Goal: Information Seeking & Learning: Learn about a topic

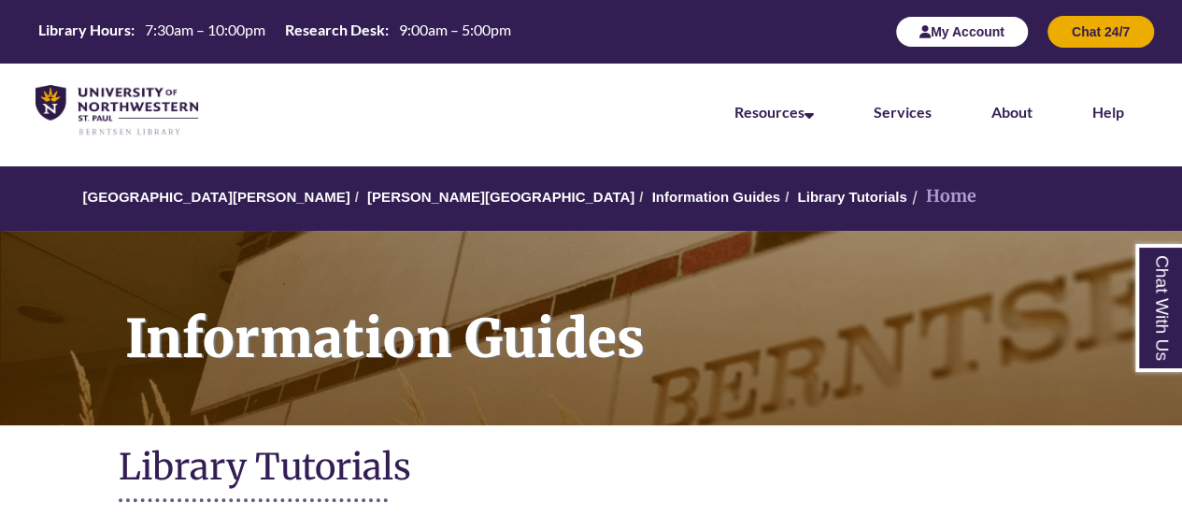
click at [956, 29] on button "My Account" at bounding box center [962, 32] width 134 height 32
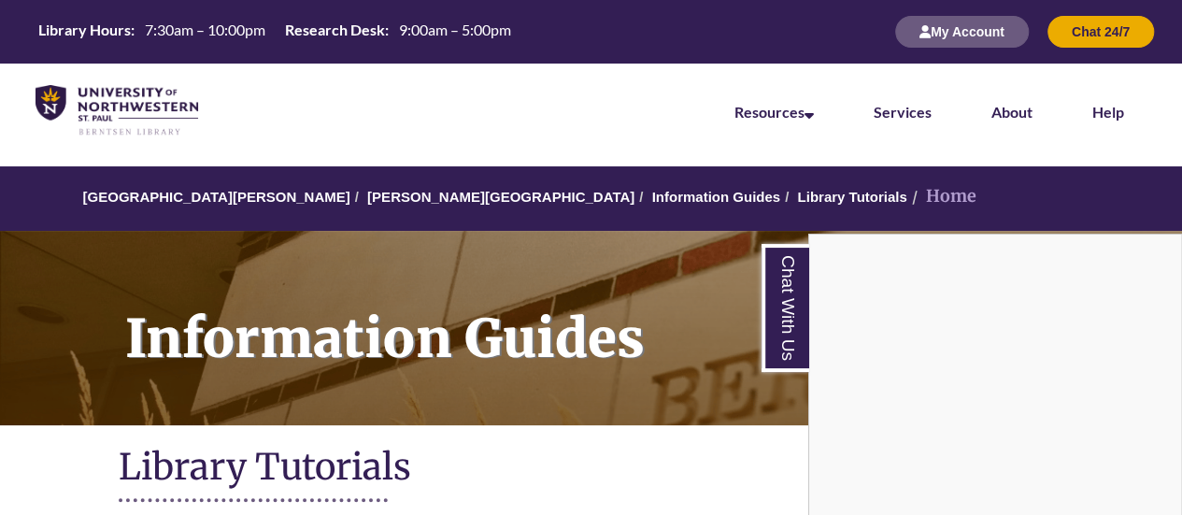
click at [972, 28] on div "Chat With Us" at bounding box center [591, 257] width 1182 height 515
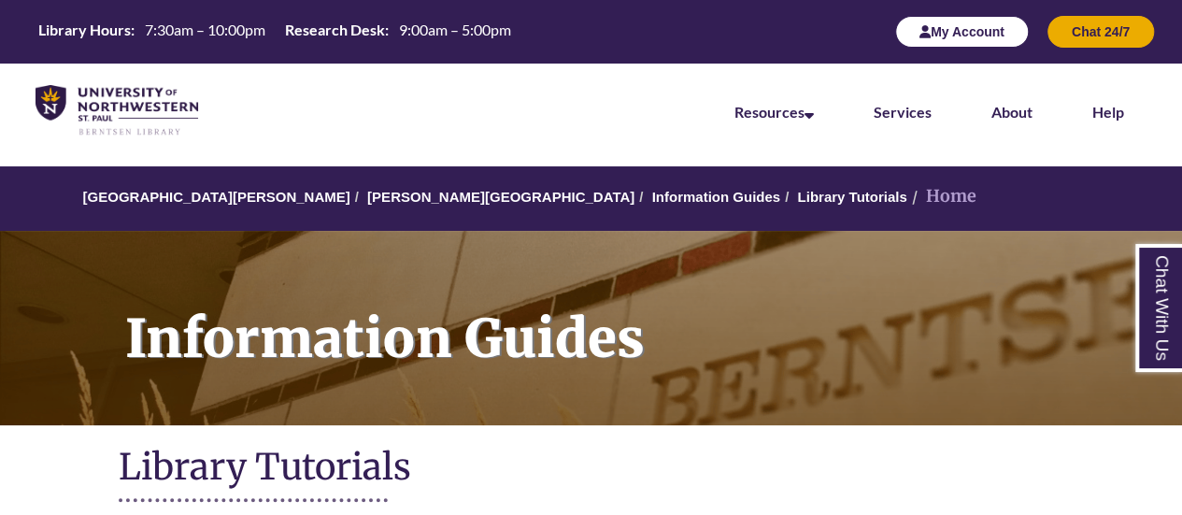
click at [967, 30] on button "My Account" at bounding box center [962, 32] width 134 height 32
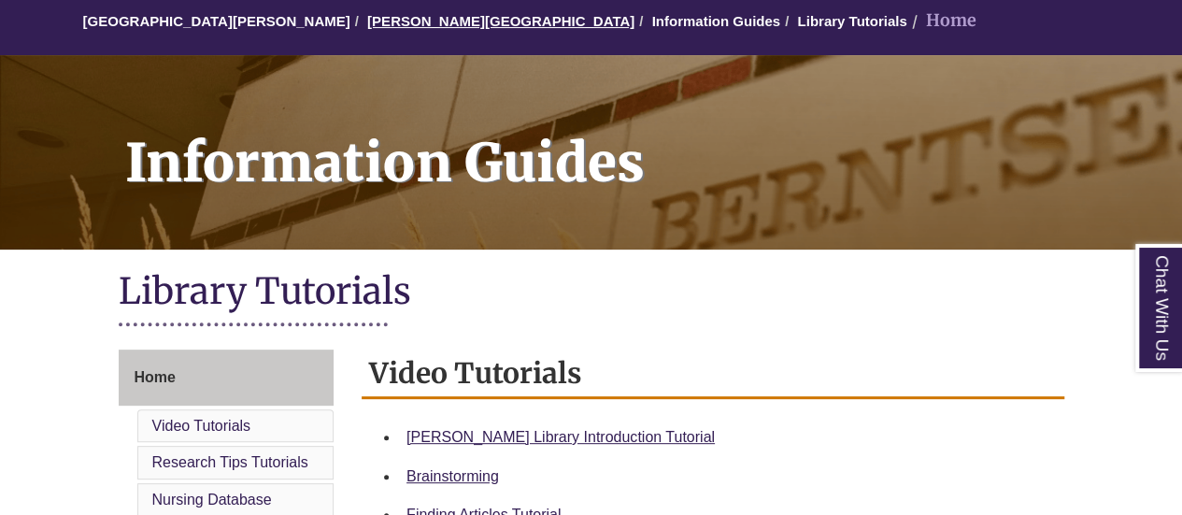
scroll to position [187, 0]
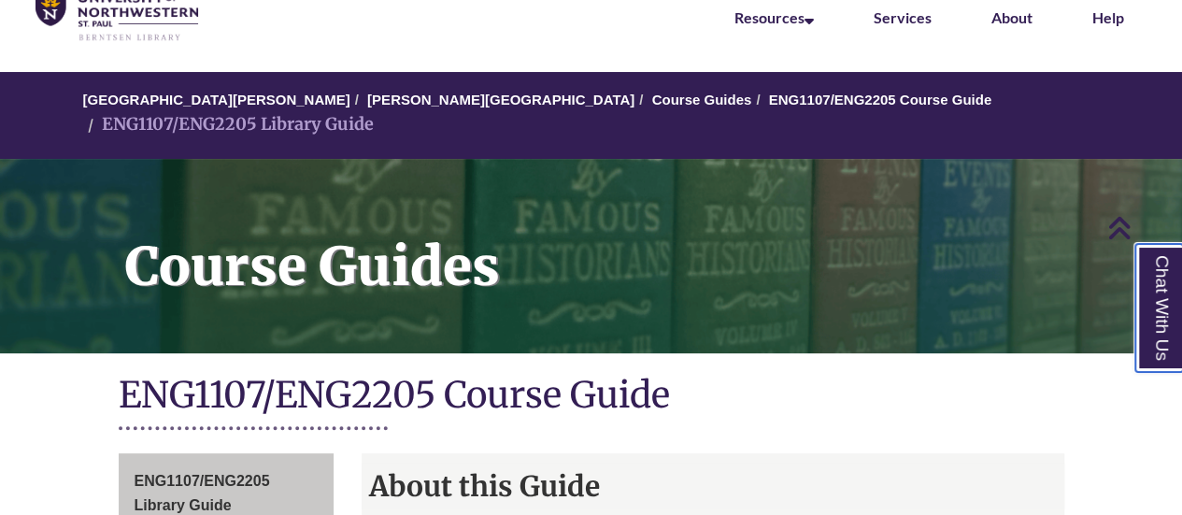
scroll to position [93, 0]
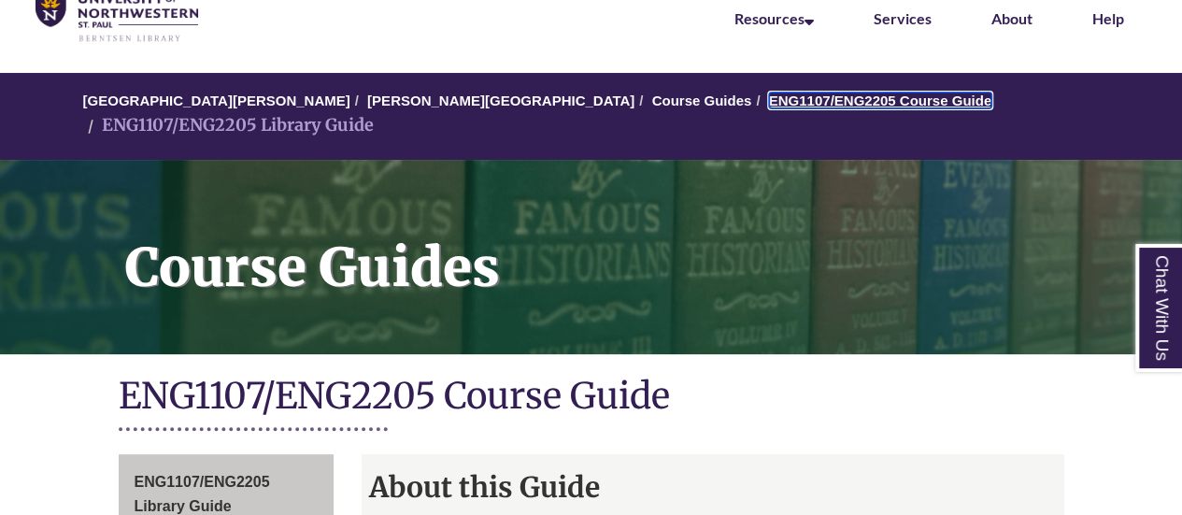
click at [769, 95] on link "ENG1107/ENG2205 Course Guide" at bounding box center [880, 100] width 222 height 16
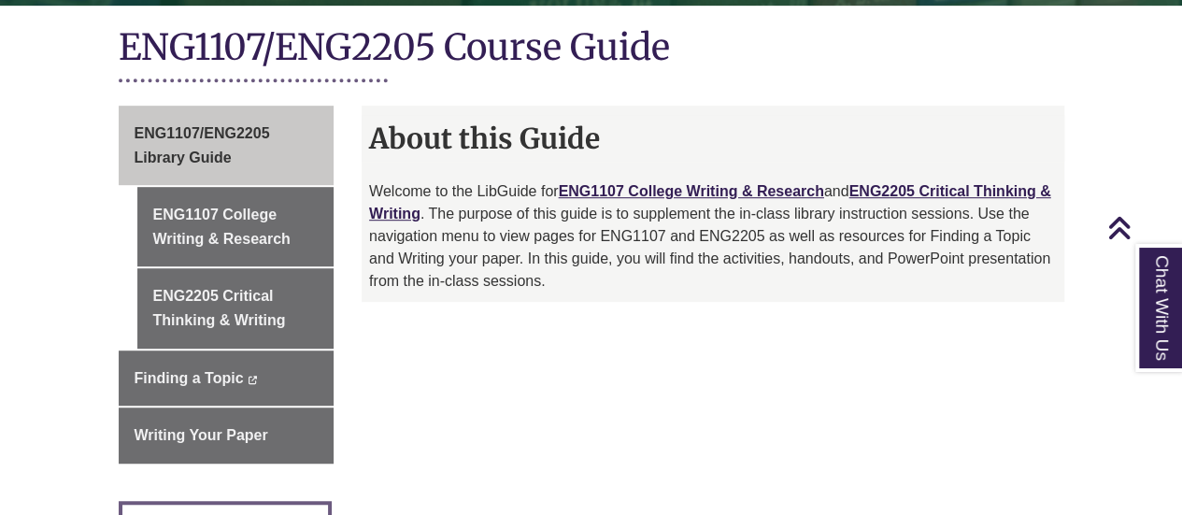
scroll to position [467, 0]
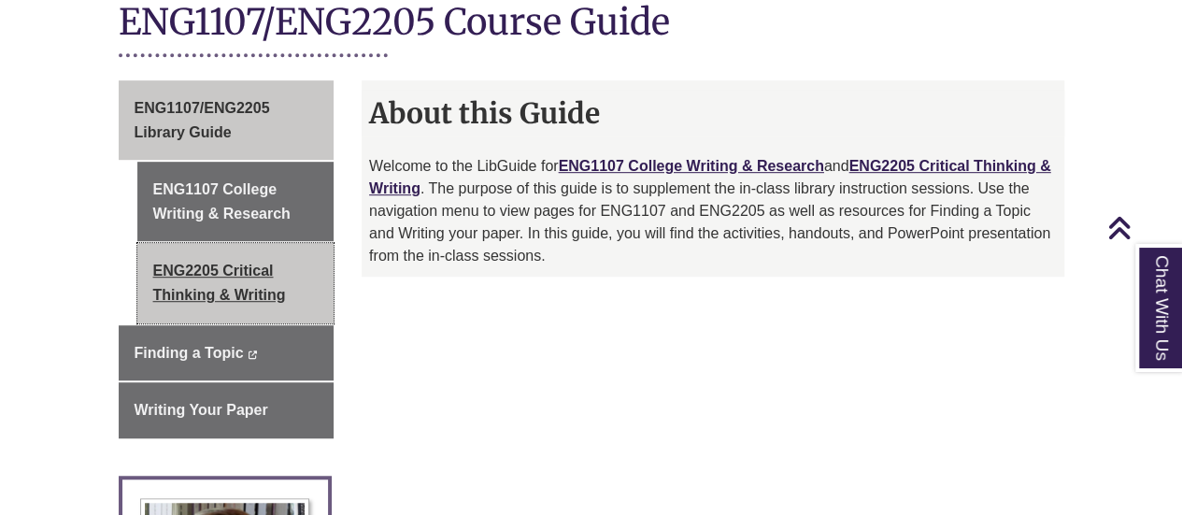
click at [205, 247] on link "ENG2205 Critical Thinking & Writing" at bounding box center [235, 282] width 197 height 79
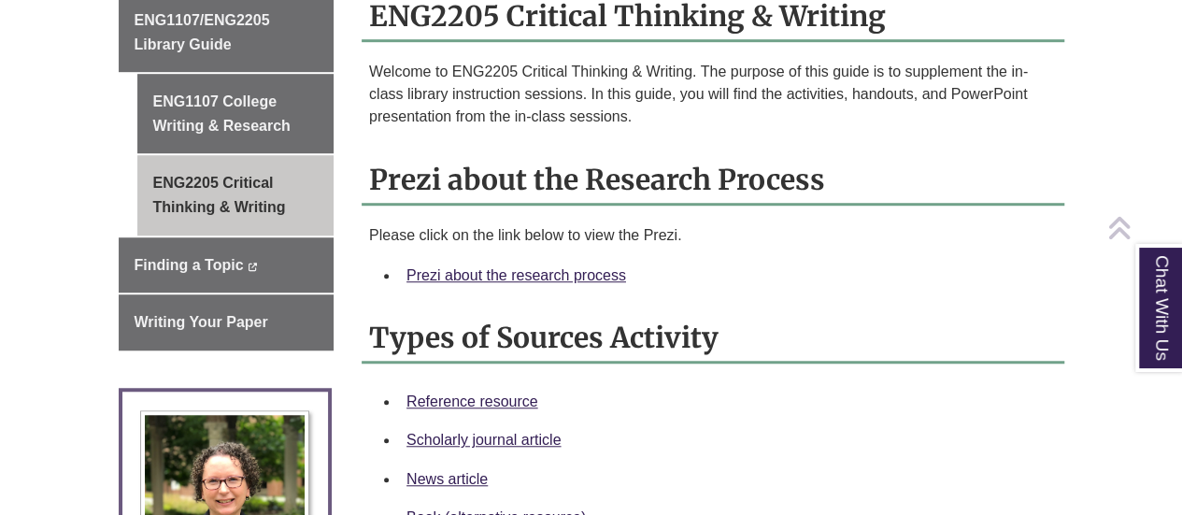
scroll to position [560, 0]
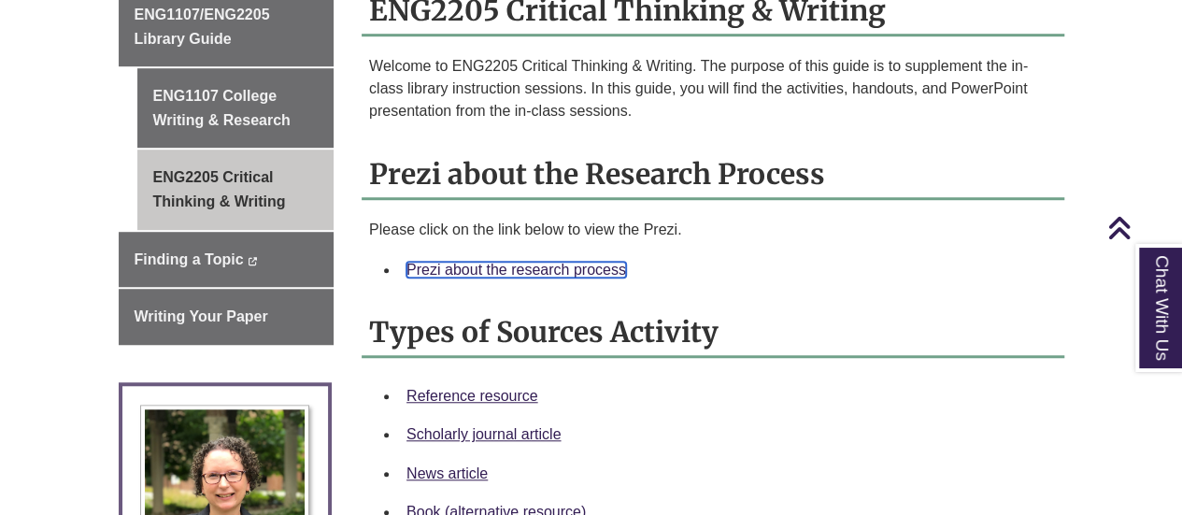
click at [520, 262] on link "Prezi about the research process" at bounding box center [515, 270] width 219 height 16
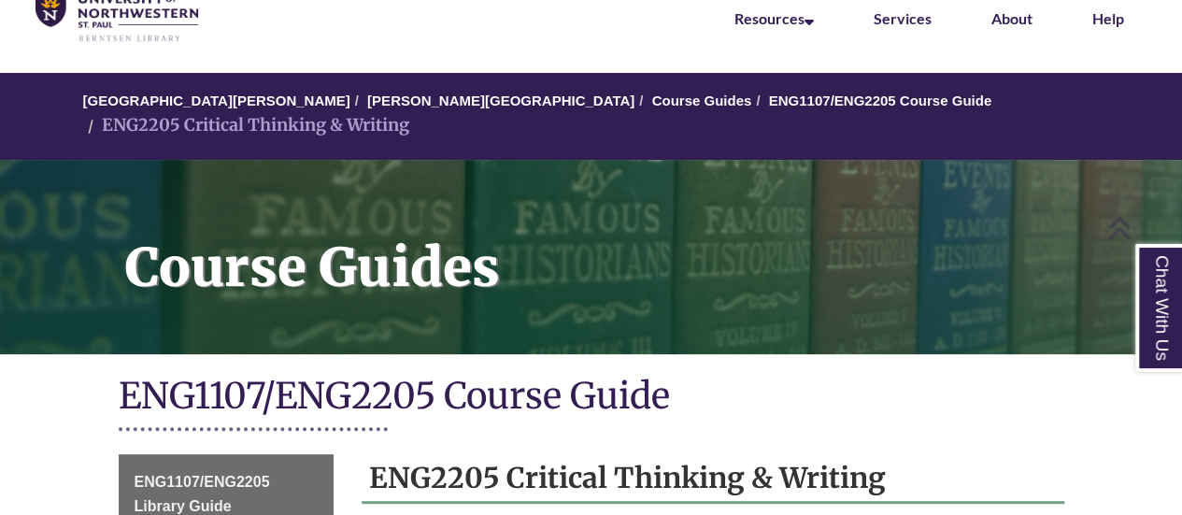
scroll to position [0, 0]
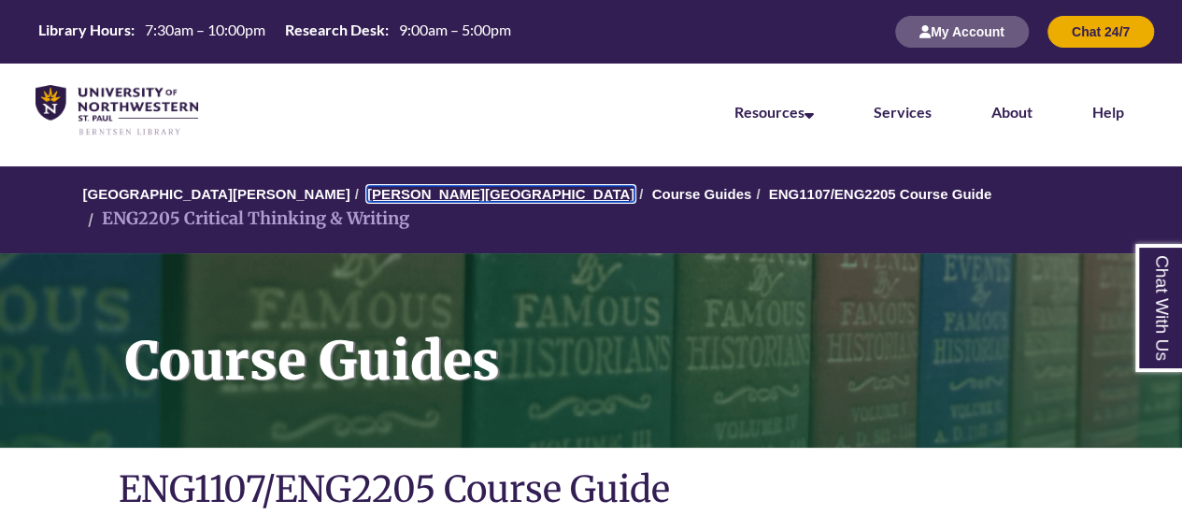
click at [392, 195] on link "[PERSON_NAME][GEOGRAPHIC_DATA]" at bounding box center [500, 194] width 267 height 16
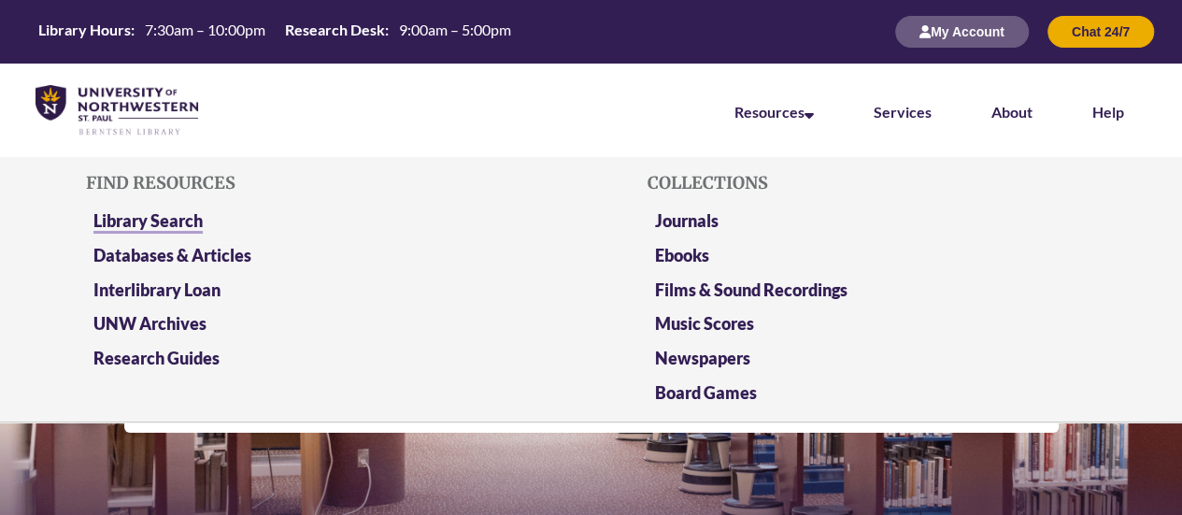
scroll to position [9, 9]
click at [168, 265] on link "Databases & Articles" at bounding box center [172, 256] width 158 height 23
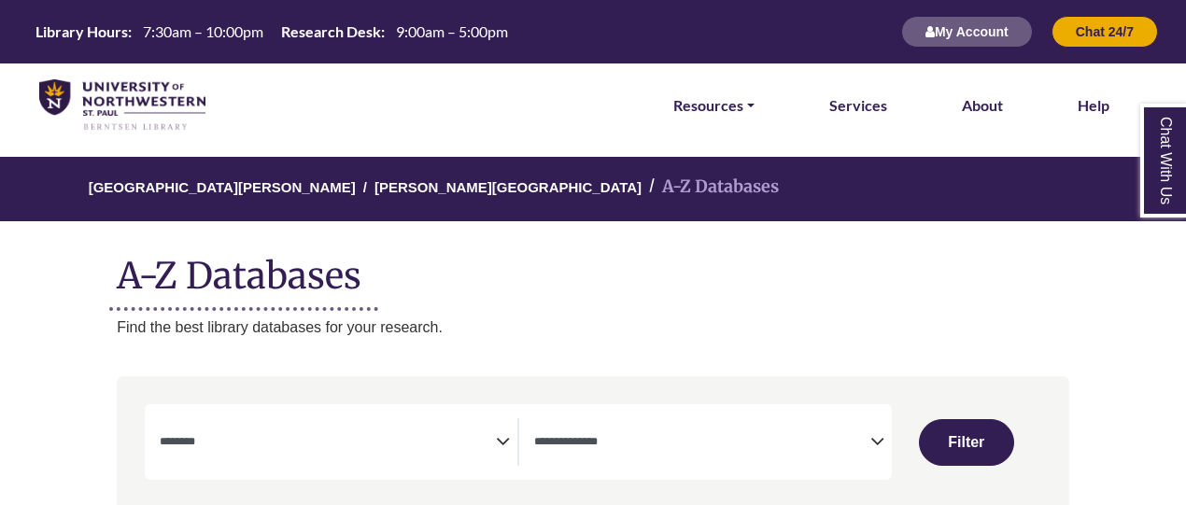
select select "Database Subject Filter"
select select "Database Types Filter"
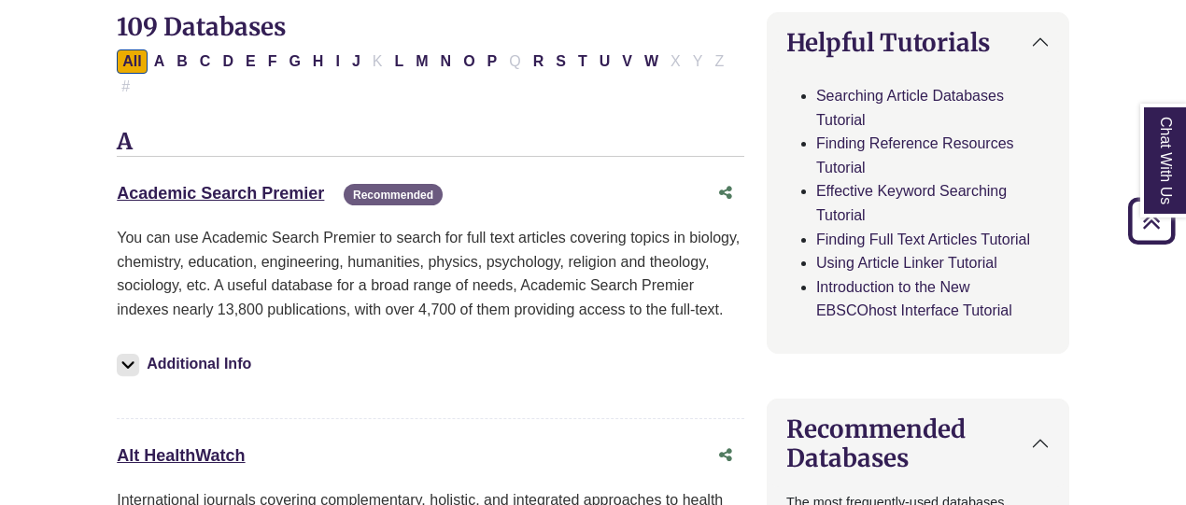
scroll to position [560, 0]
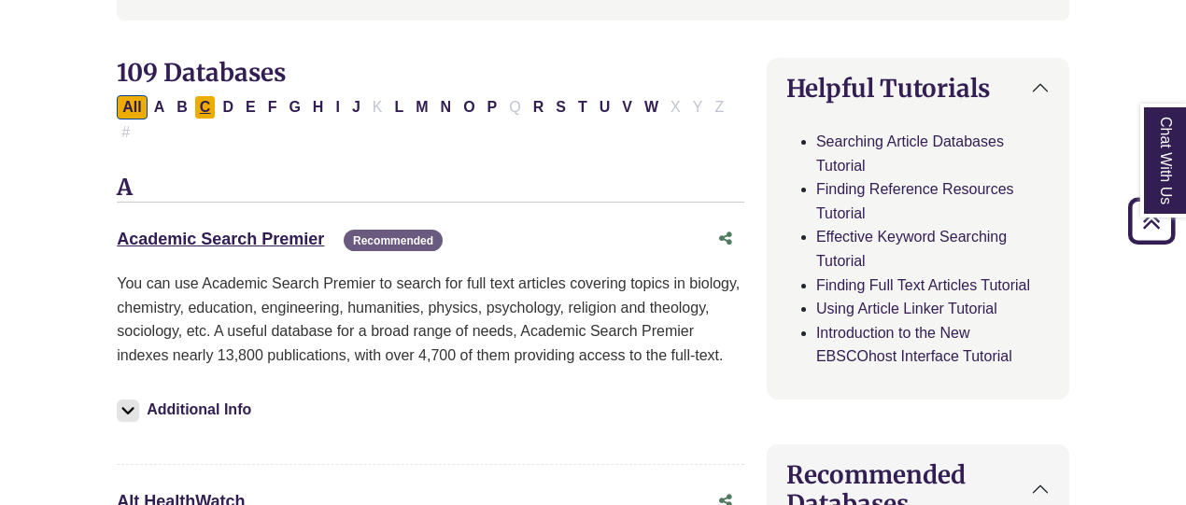
click at [197, 106] on button "C" at bounding box center [205, 107] width 22 height 24
select select "Database Subject Filter"
select select "Database Types Filter"
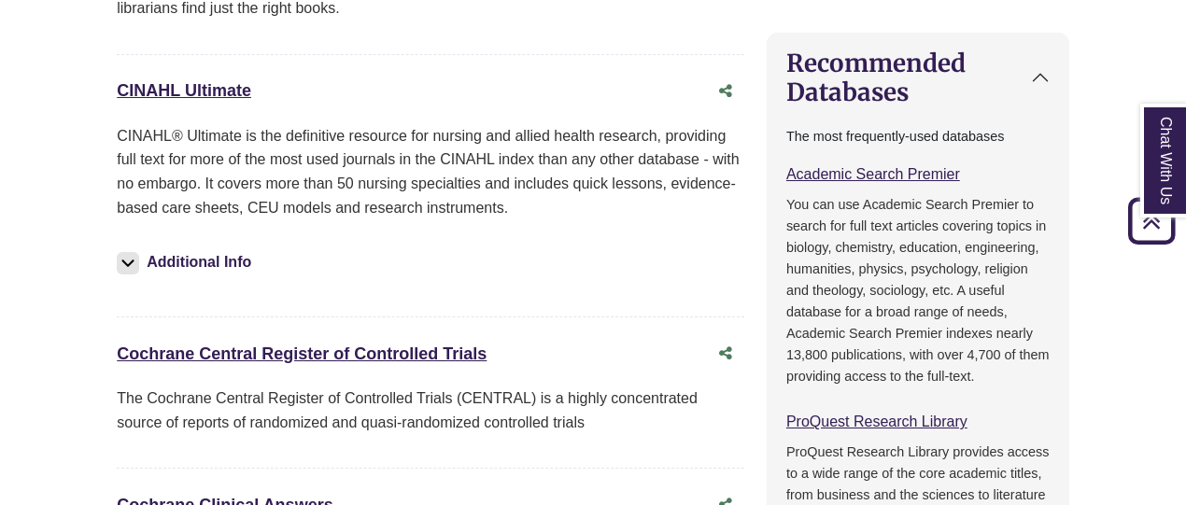
scroll to position [1027, 0]
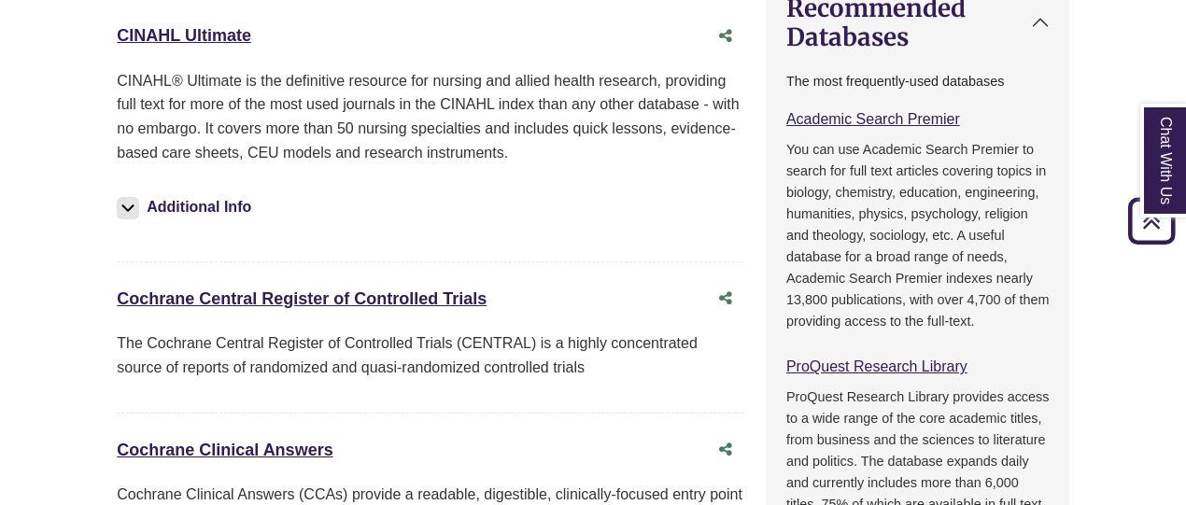
click at [235, 194] on button "Additional Info" at bounding box center [187, 207] width 140 height 26
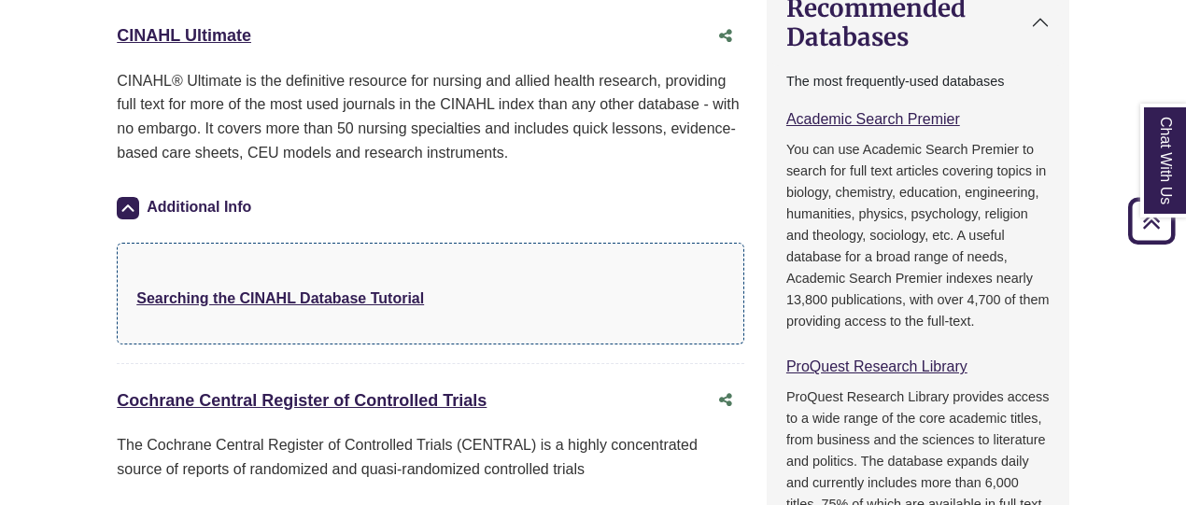
click at [235, 194] on button "Additional Info" at bounding box center [187, 207] width 140 height 26
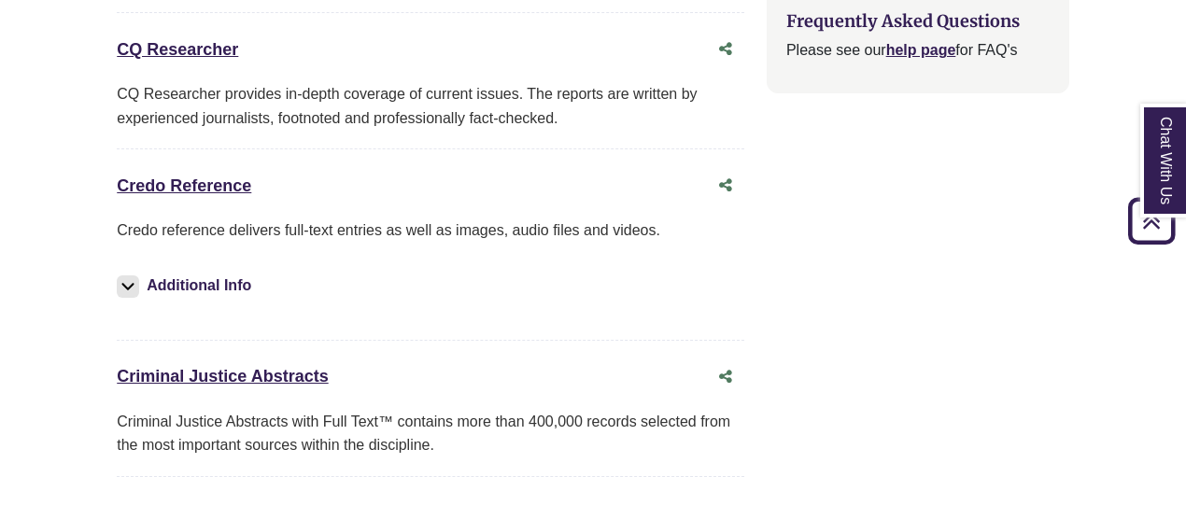
scroll to position [2428, 0]
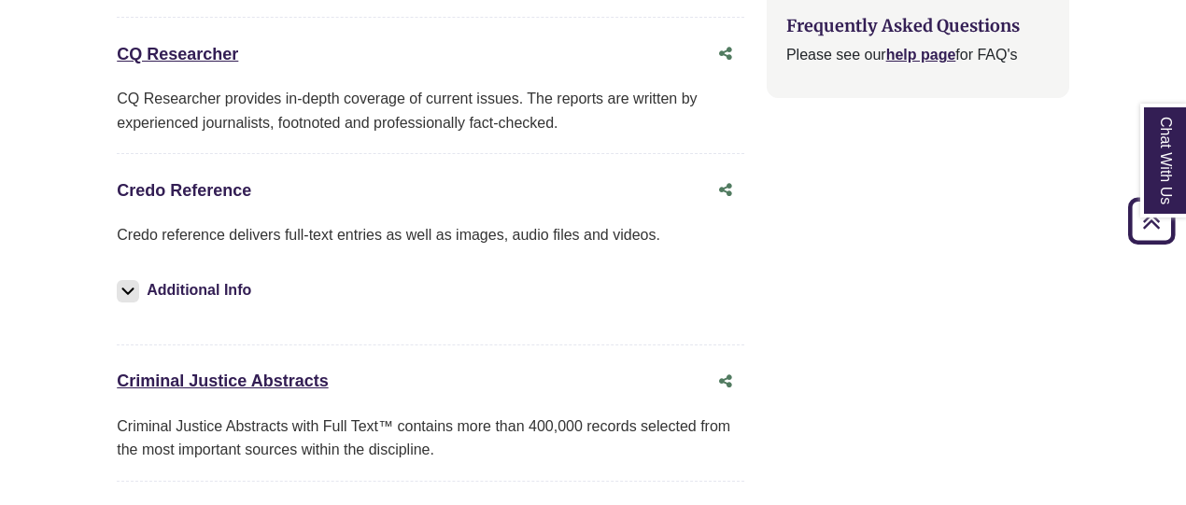
click at [215, 181] on link "Credo Reference This link opens in a new window" at bounding box center [184, 190] width 135 height 19
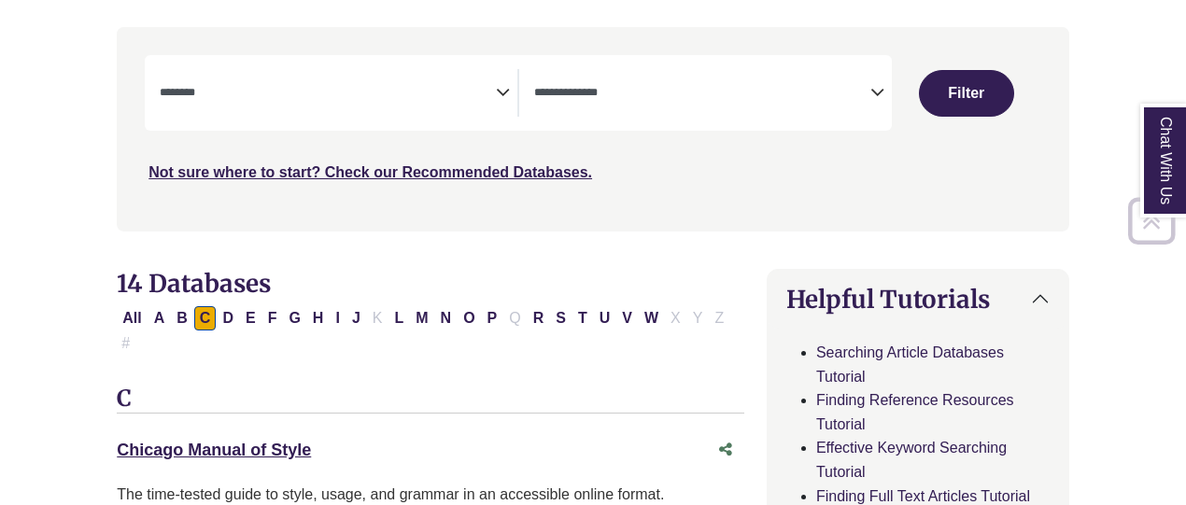
scroll to position [374, 0]
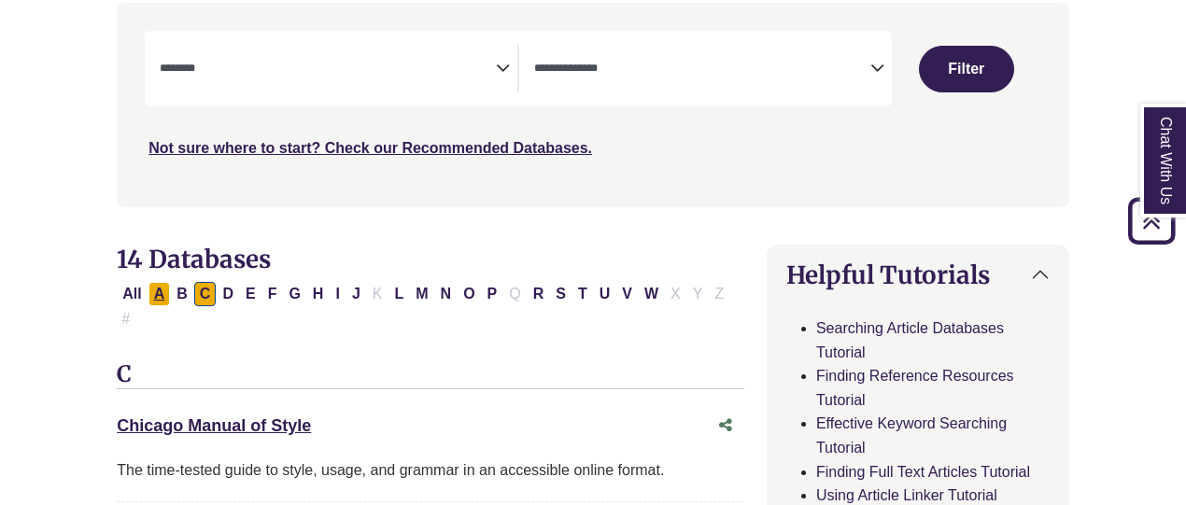
click at [160, 287] on button "A" at bounding box center [160, 294] width 22 height 24
select select "Database Subject Filter"
select select "Database Types Filter"
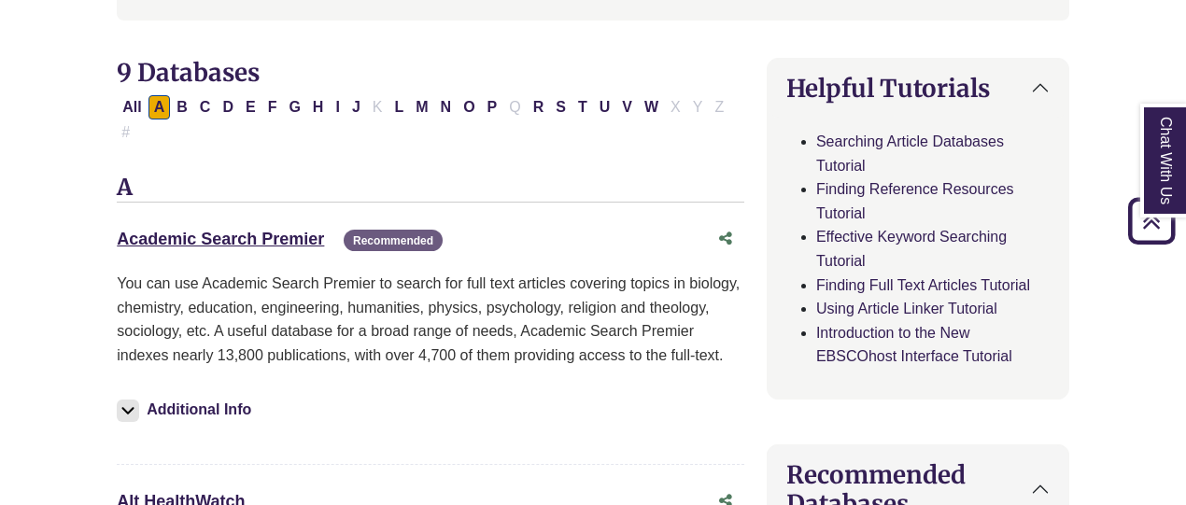
scroll to position [654, 0]
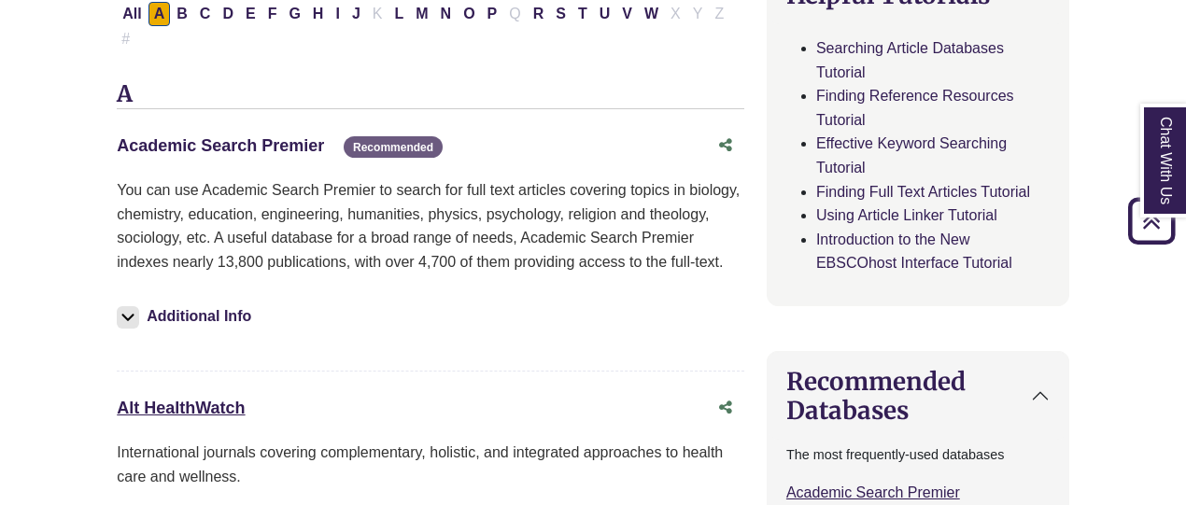
click at [285, 136] on link "Academic Search Premier This link opens in a new window" at bounding box center [220, 145] width 207 height 19
